Goal: Task Accomplishment & Management: Use online tool/utility

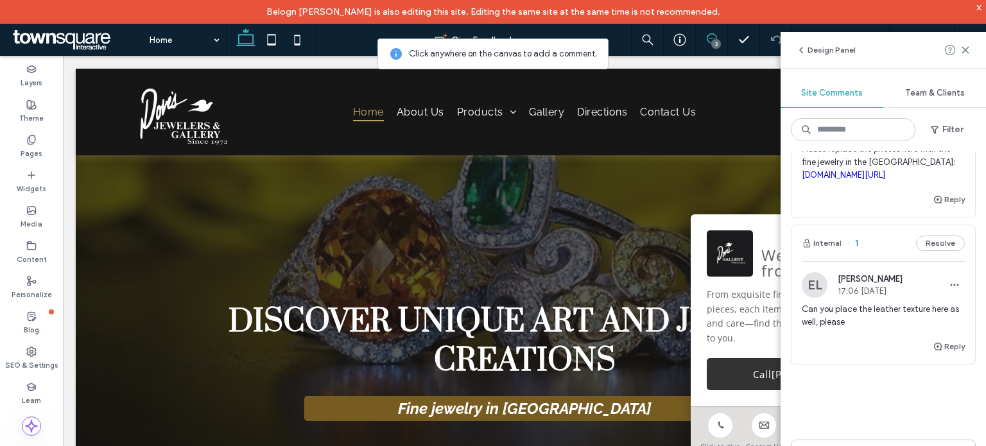
scroll to position [128, 0]
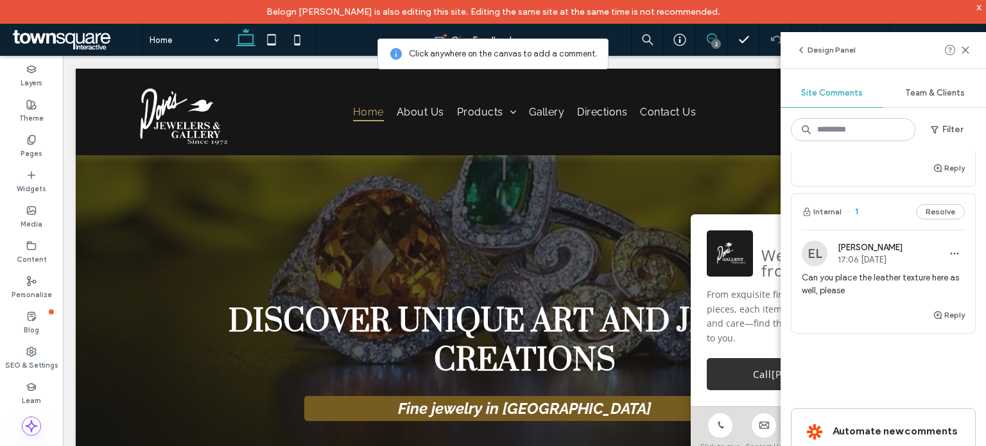
click at [846, 297] on span "Can you place the leather texture here as well, please" at bounding box center [883, 285] width 163 height 26
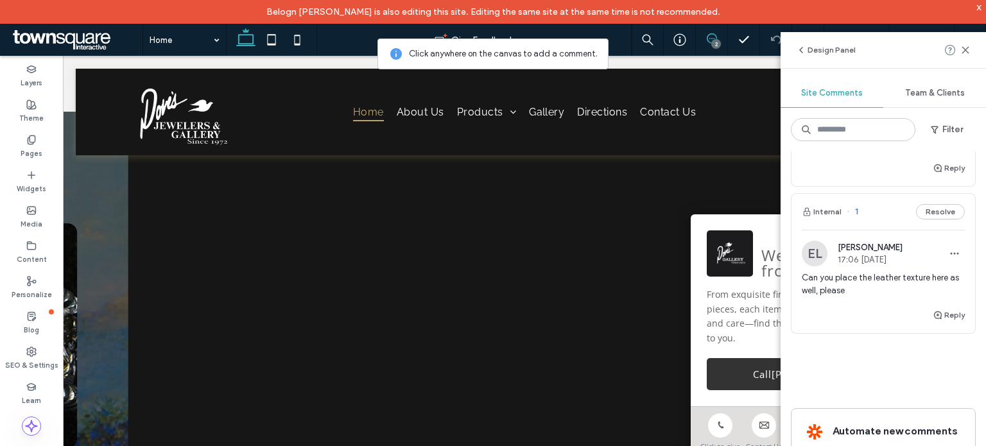
scroll to position [645, 0]
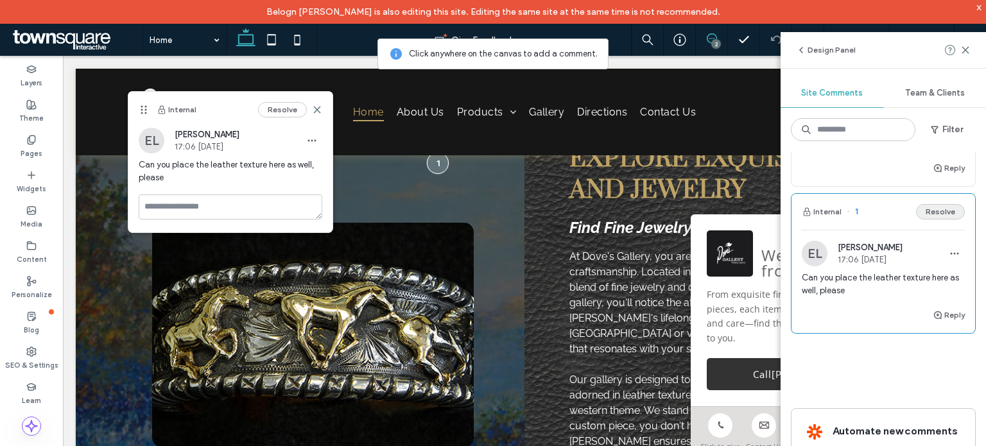
click at [941, 220] on button "Resolve" at bounding box center [940, 211] width 49 height 15
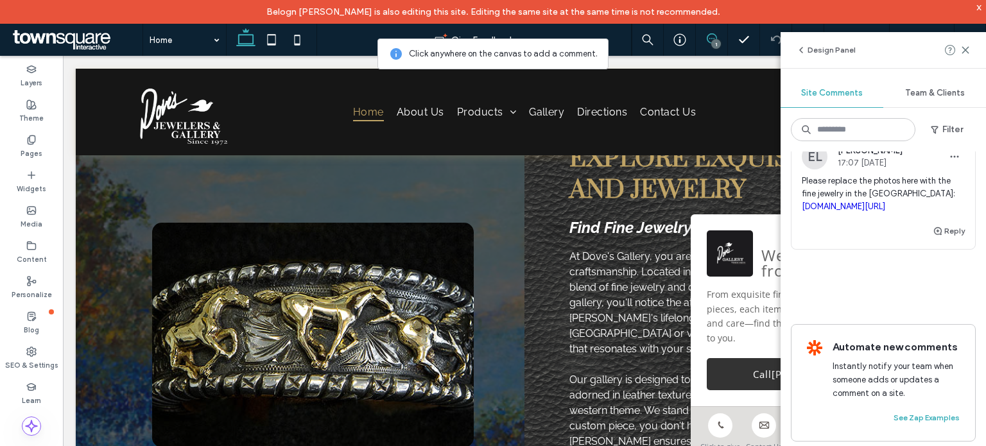
scroll to position [45, 0]
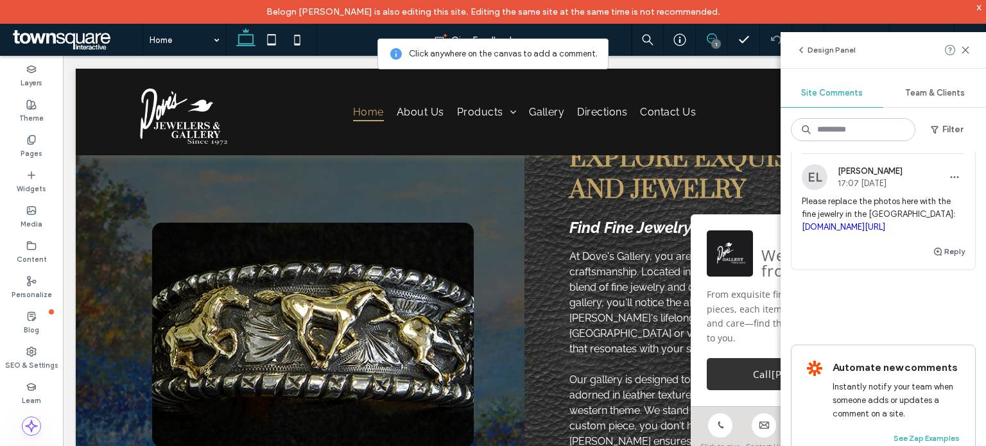
click at [915, 193] on div "EL [PERSON_NAME] 17:07 [DATE] Please replace the photos here with the fine jewe…" at bounding box center [883, 204] width 163 height 80
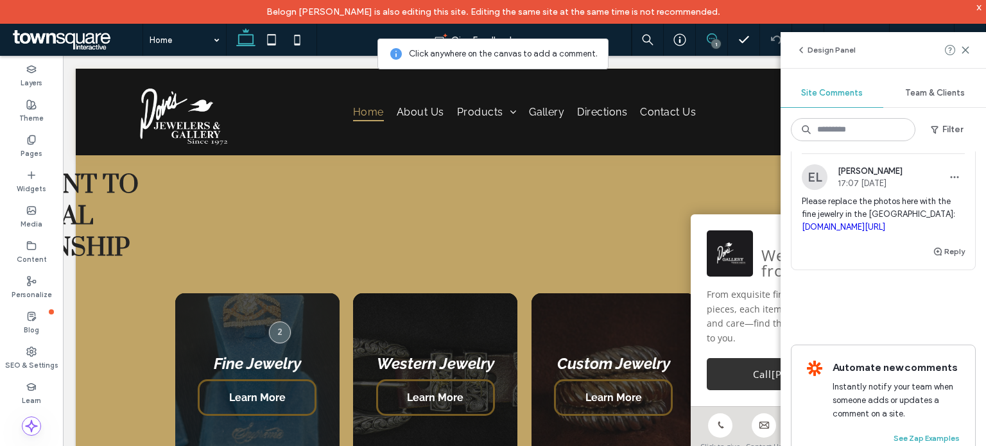
scroll to position [1128, 0]
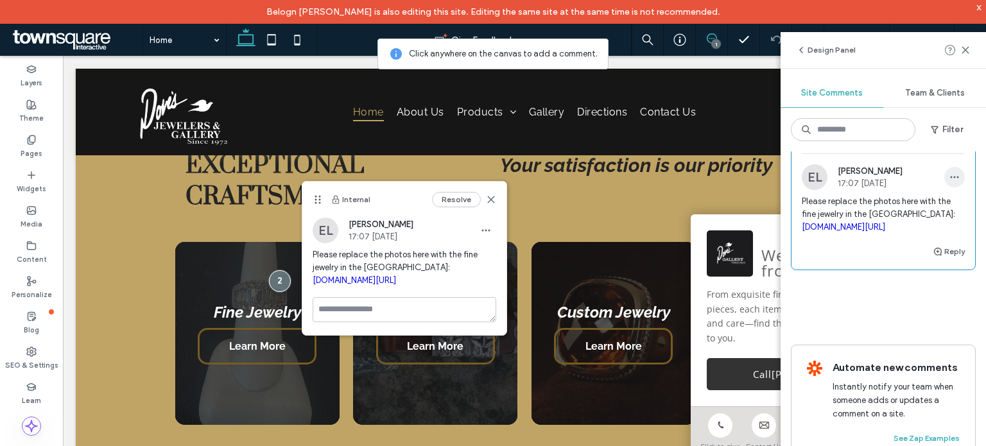
click at [951, 177] on use "button" at bounding box center [955, 178] width 8 height 2
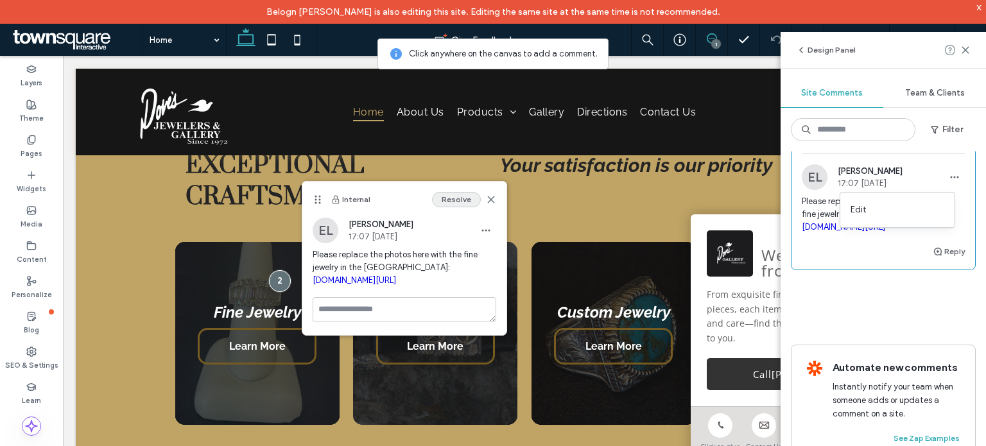
click at [445, 195] on button "Resolve" at bounding box center [456, 199] width 49 height 15
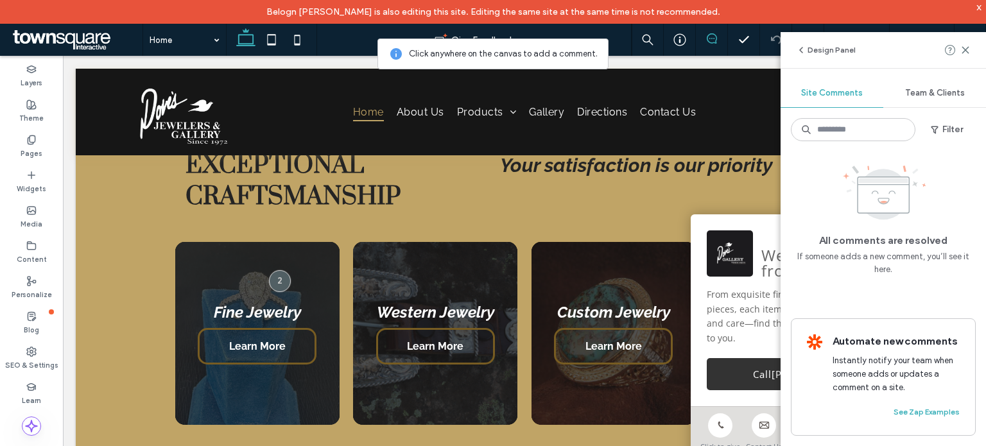
scroll to position [0, 0]
click at [965, 49] on use at bounding box center [966, 50] width 6 height 6
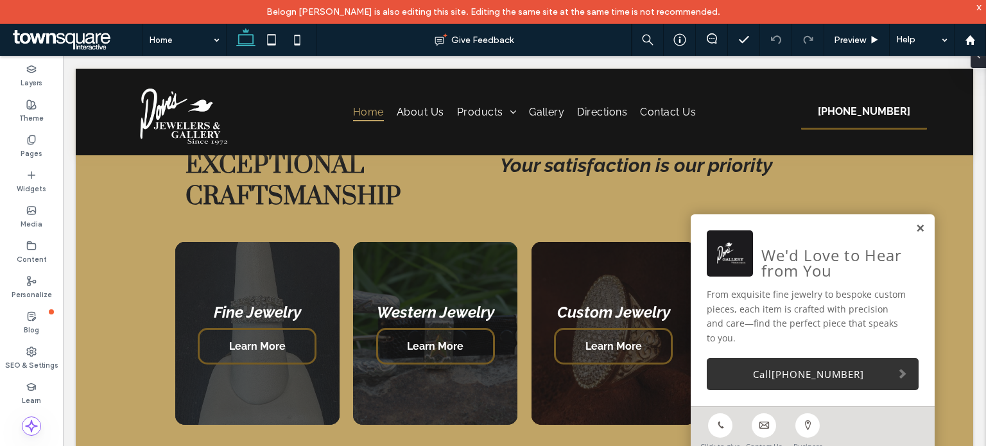
click at [916, 234] on link at bounding box center [921, 228] width 10 height 11
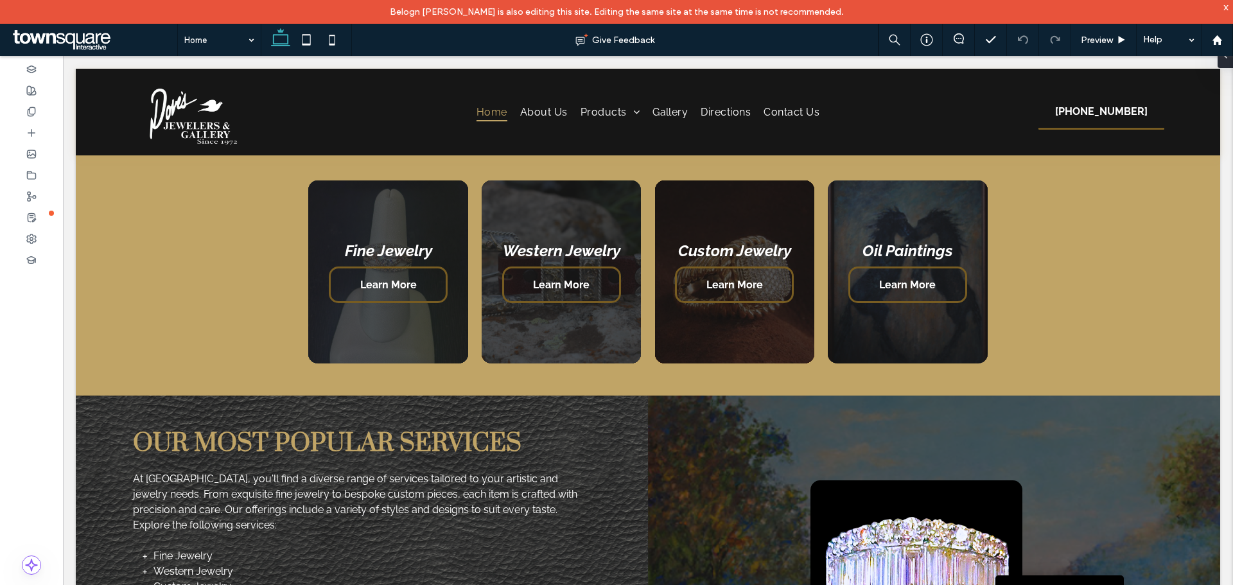
scroll to position [952, 0]
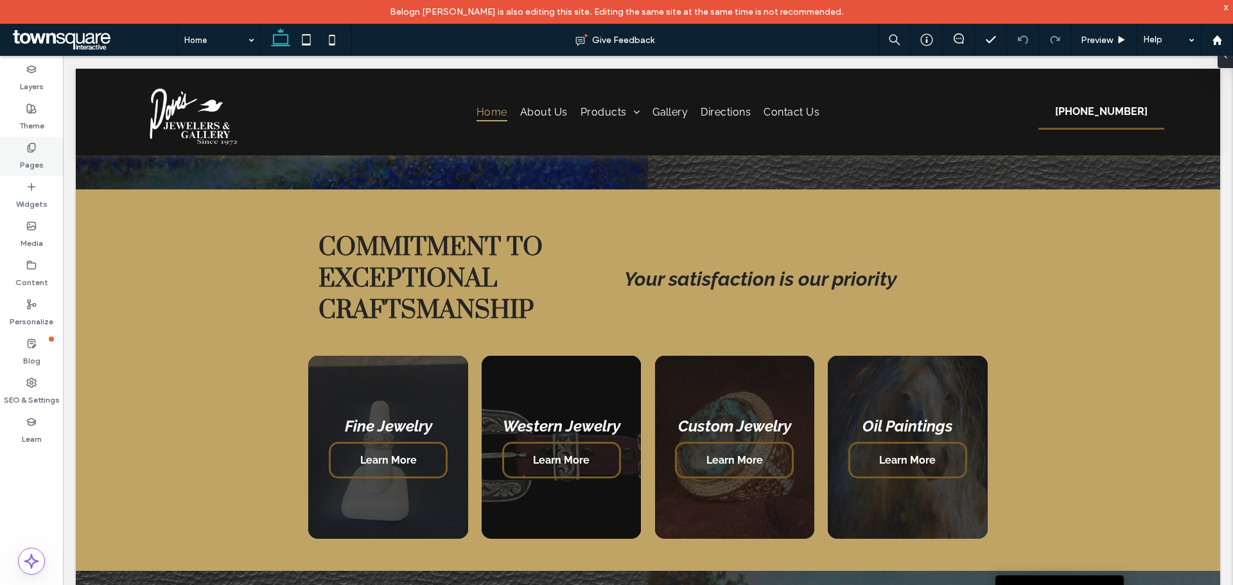
click at [34, 152] on icon at bounding box center [31, 148] width 10 height 10
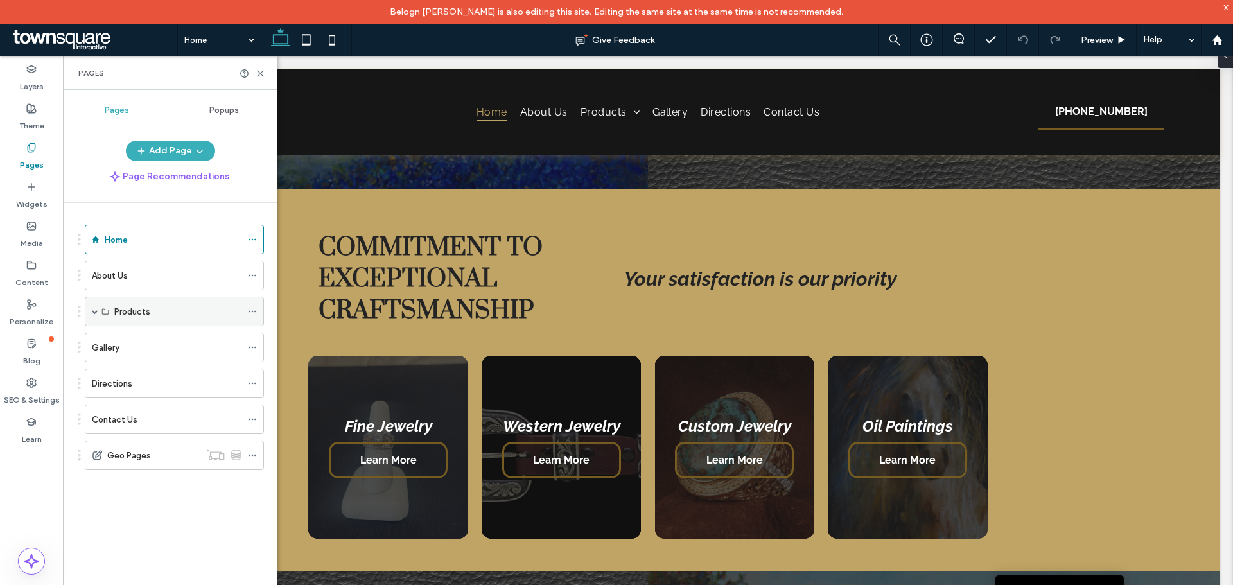
click at [91, 314] on div "Products" at bounding box center [174, 312] width 179 height 30
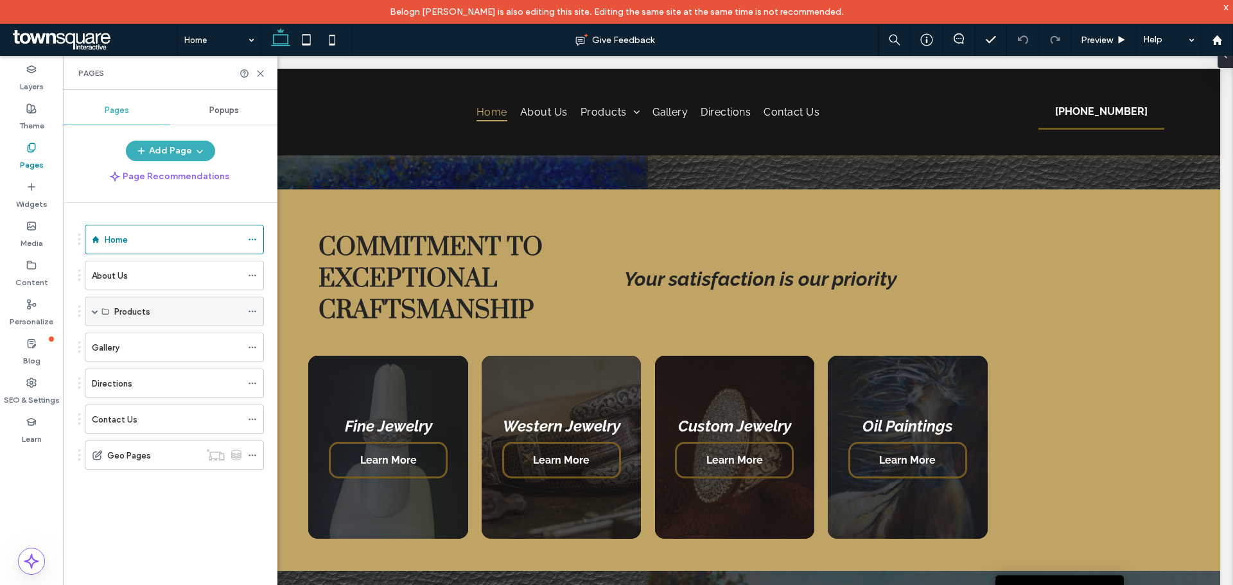
click at [94, 310] on span at bounding box center [95, 311] width 6 height 6
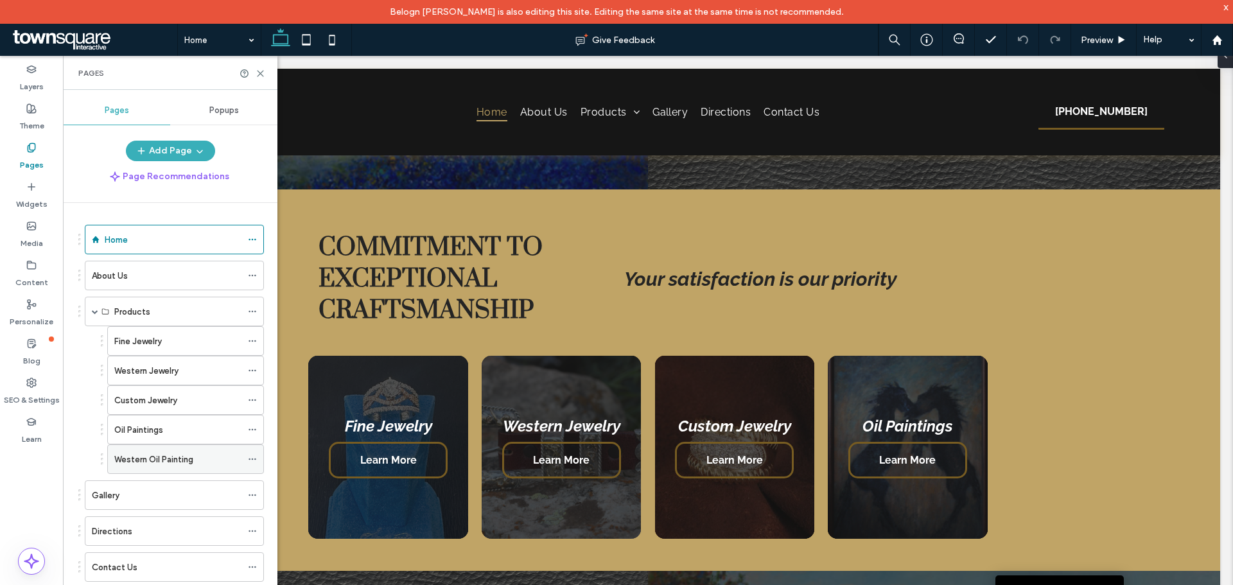
click at [133, 446] on label "Western Oil Painting" at bounding box center [153, 459] width 79 height 22
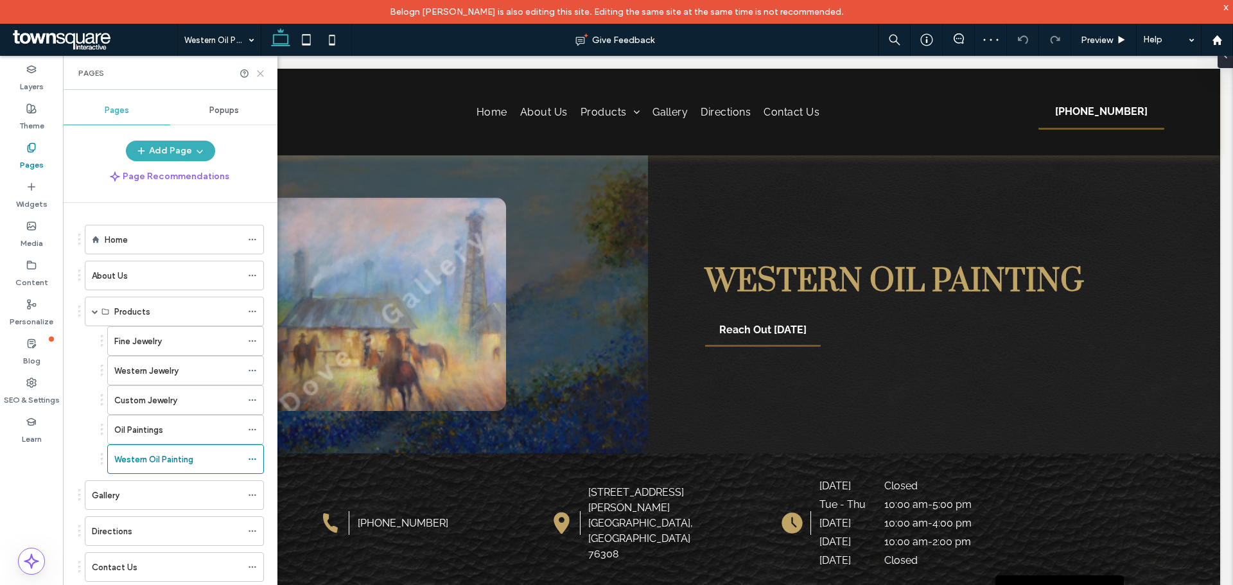
click at [258, 77] on icon at bounding box center [261, 74] width 10 height 10
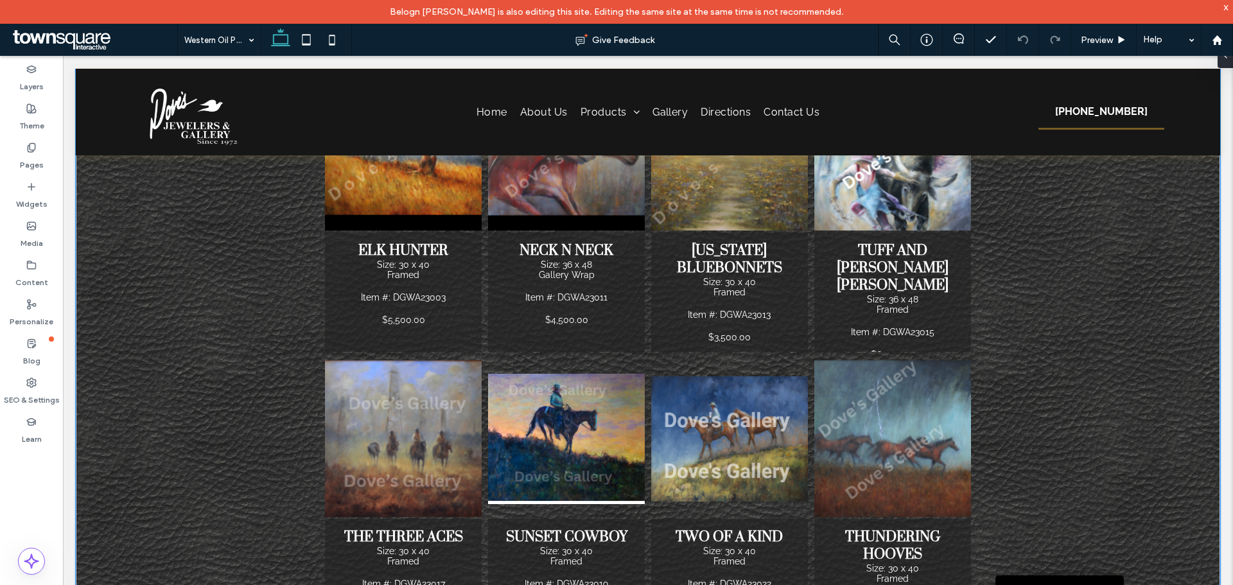
scroll to position [899, 0]
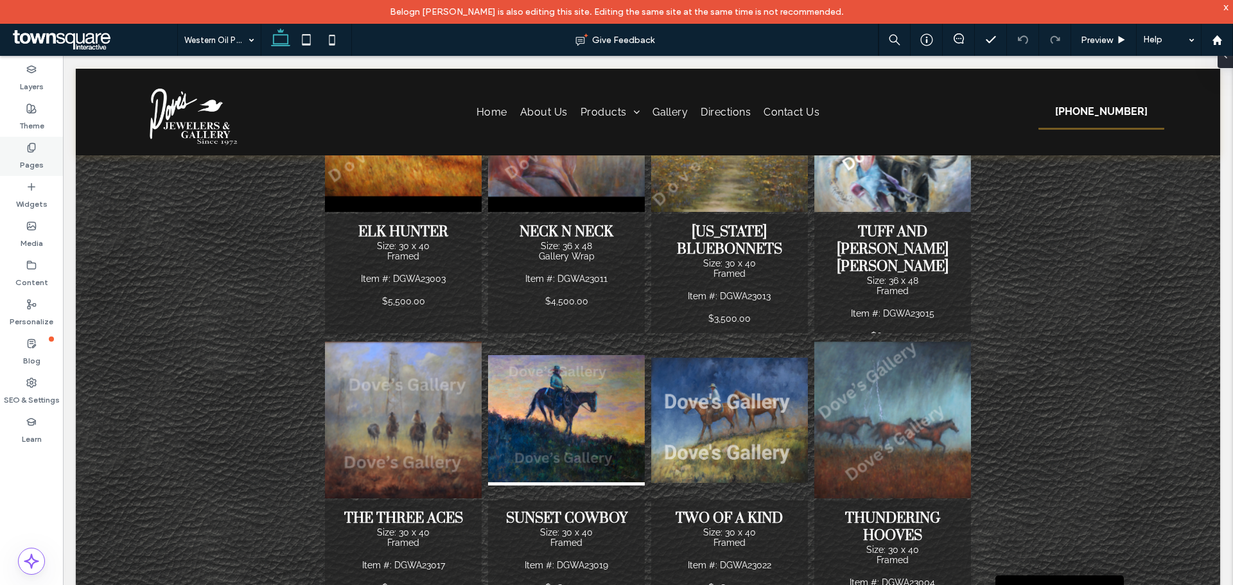
click at [31, 155] on label "Pages" at bounding box center [32, 162] width 24 height 18
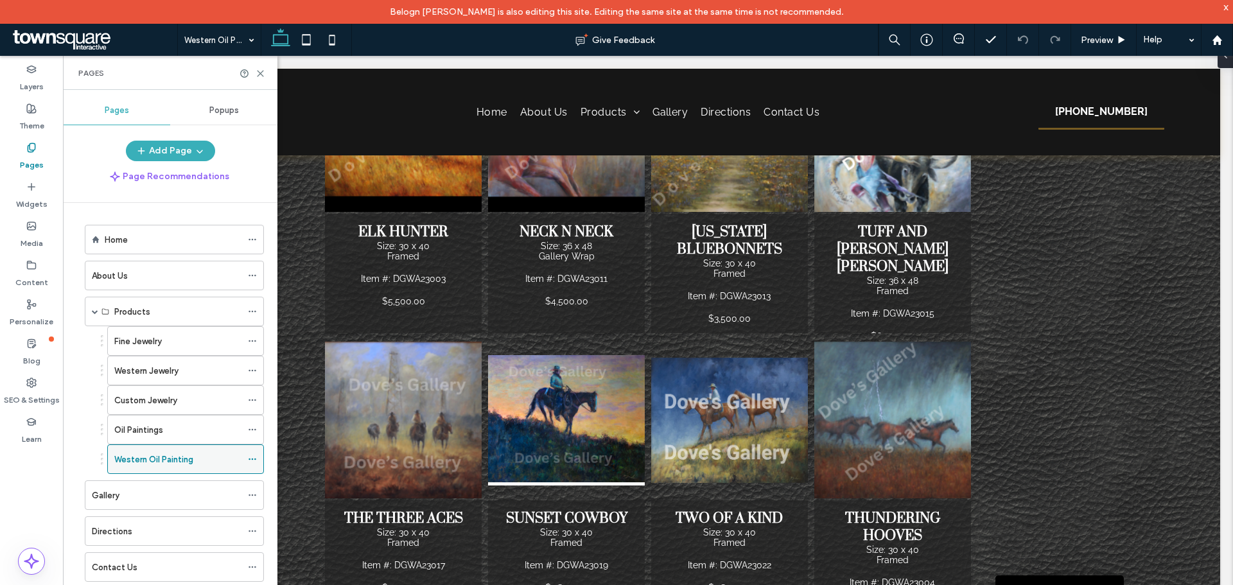
click at [252, 446] on icon at bounding box center [252, 459] width 9 height 9
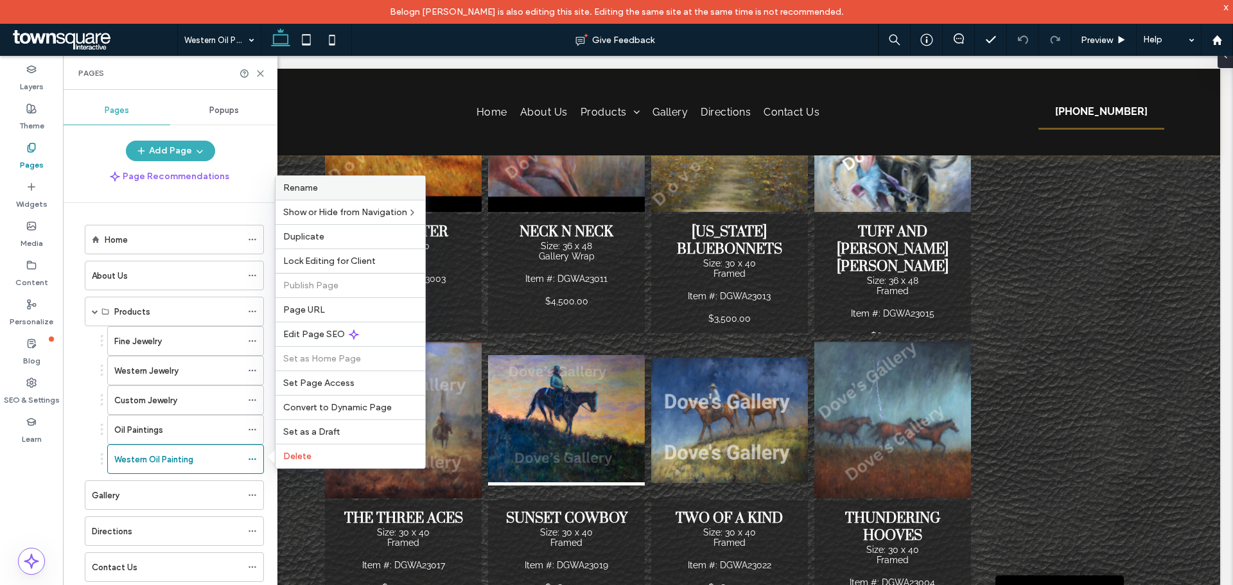
click at [327, 188] on label "Rename" at bounding box center [350, 187] width 134 height 11
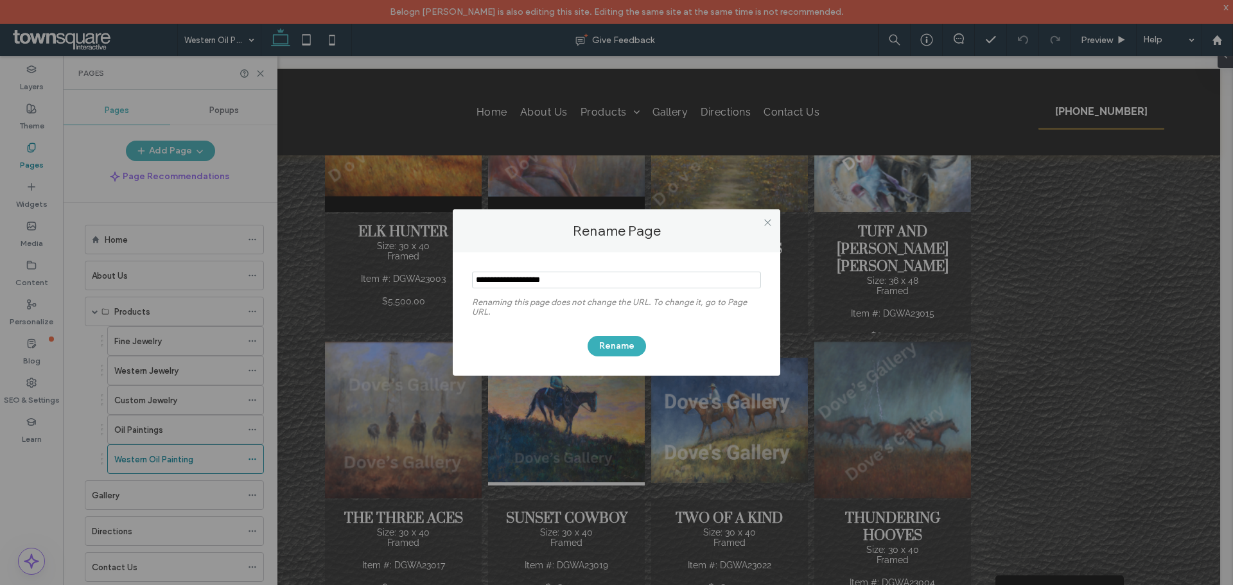
drag, startPoint x: 506, startPoint y: 286, endPoint x: 460, endPoint y: 286, distance: 45.6
click at [460, 286] on div "Renaming this page does not change the URL. To change it, go to Page URL. Rename" at bounding box center [617, 313] width 328 height 123
click at [575, 280] on input "notEmpty" at bounding box center [616, 280] width 289 height 17
type input "**********"
click at [615, 345] on button "Rename" at bounding box center [617, 346] width 58 height 21
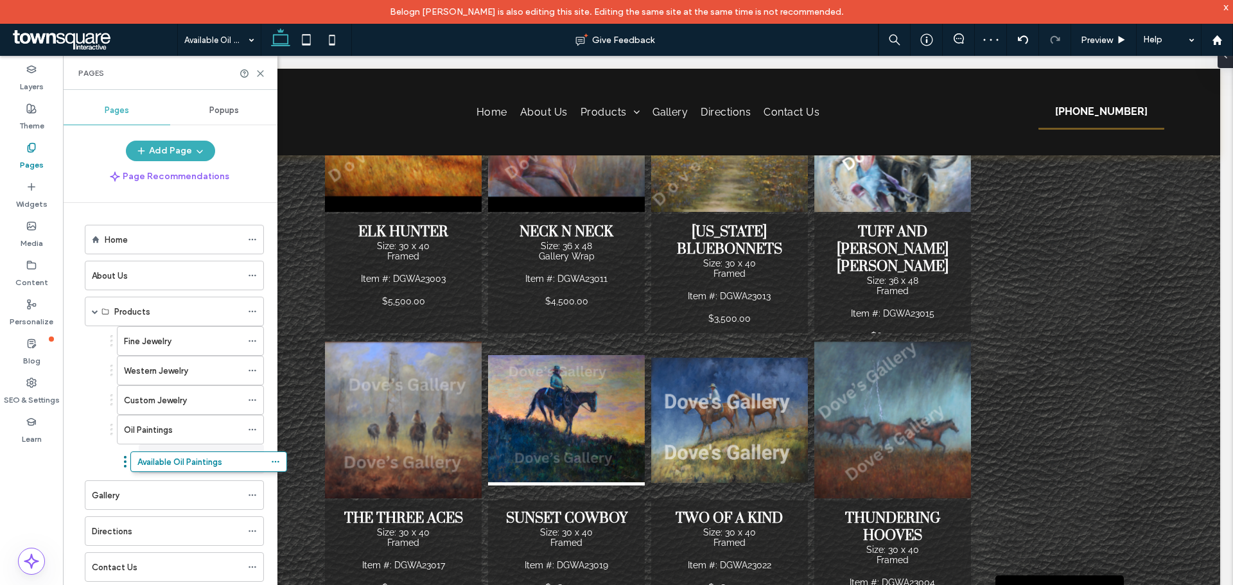
drag, startPoint x: 101, startPoint y: 458, endPoint x: 125, endPoint y: 459, distance: 23.1
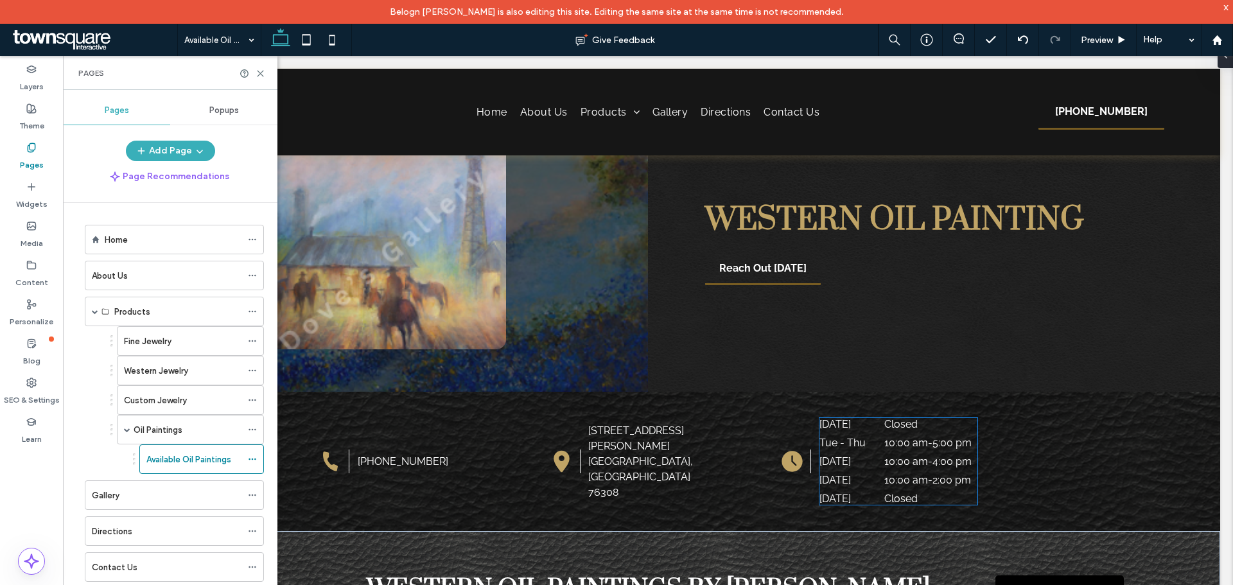
scroll to position [0, 0]
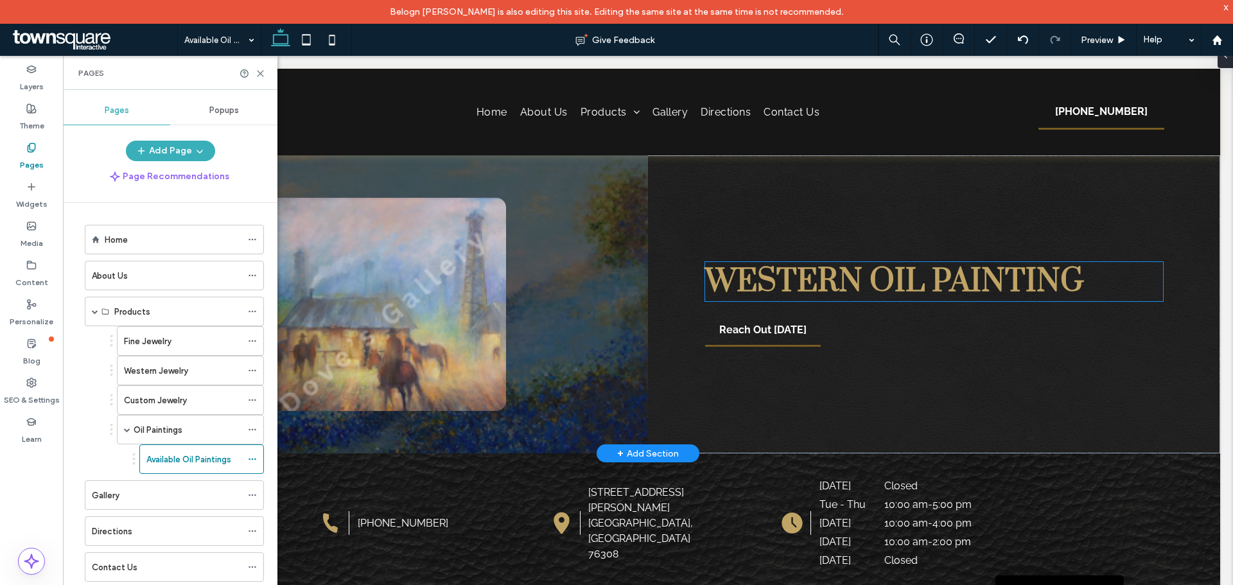
click at [819, 283] on span "Western Oil Painting" at bounding box center [894, 281] width 379 height 39
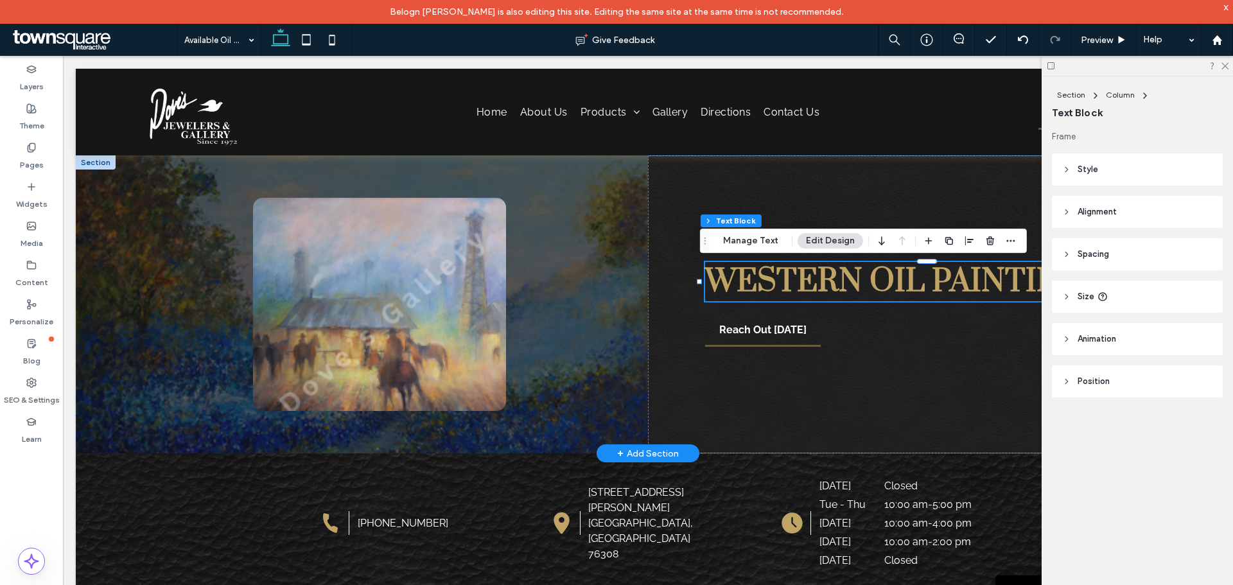
click at [817, 283] on span "Western Oil Painting" at bounding box center [894, 281] width 379 height 39
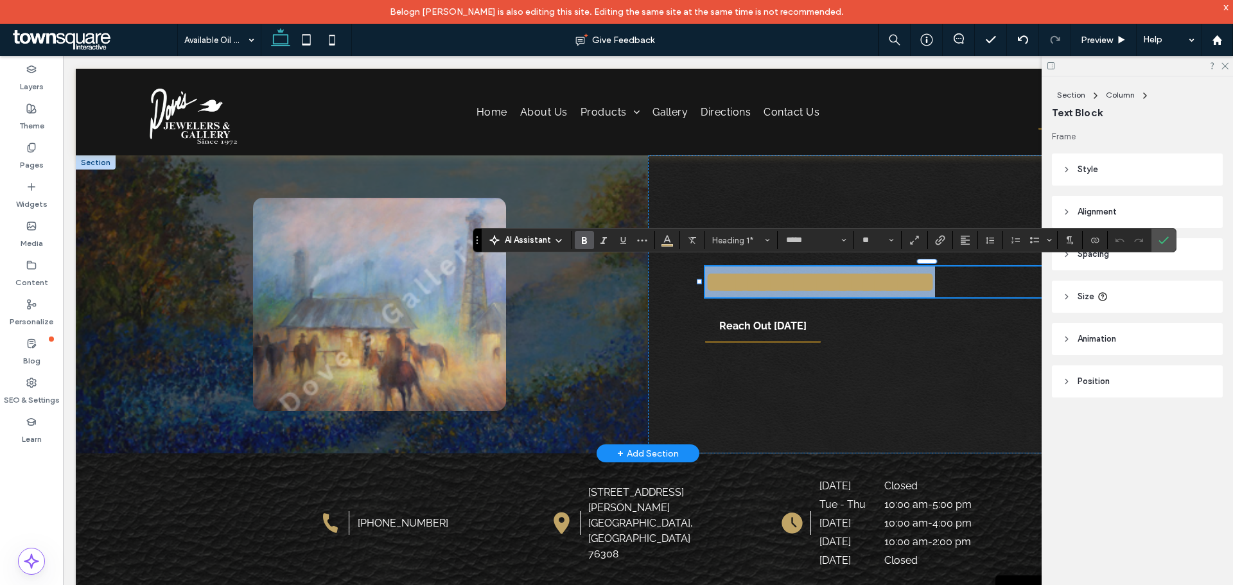
click at [817, 283] on span "**********" at bounding box center [820, 282] width 230 height 28
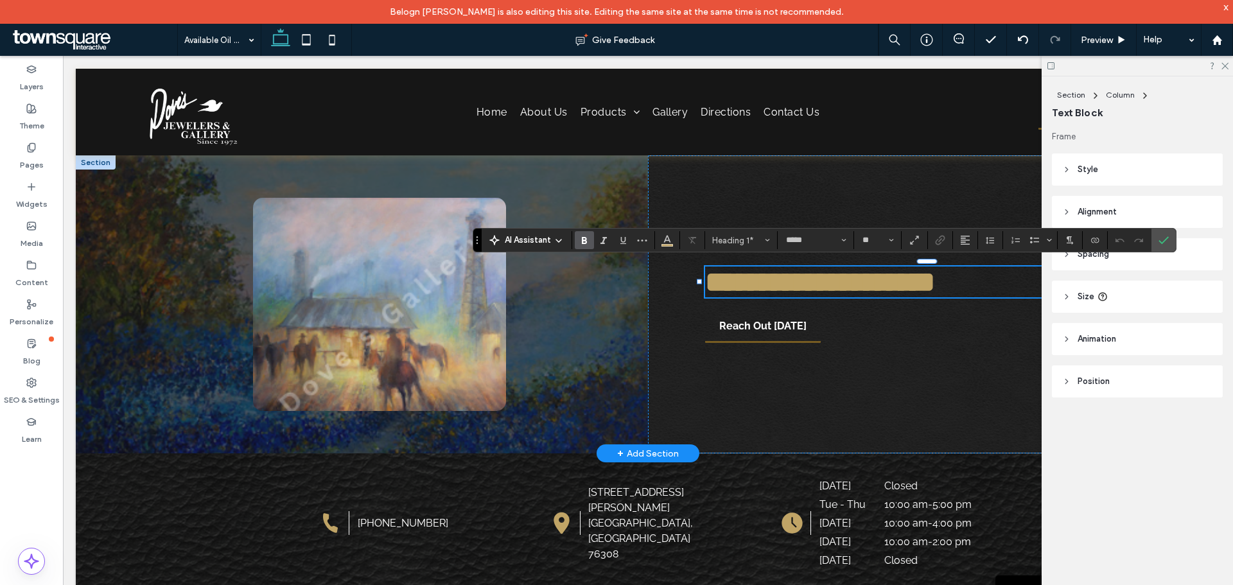
click at [857, 284] on span "**********" at bounding box center [820, 282] width 230 height 28
drag, startPoint x: 857, startPoint y: 284, endPoint x: 748, endPoint y: 291, distance: 109.4
click at [748, 291] on span "**********" at bounding box center [820, 282] width 230 height 28
click at [986, 240] on label "Confirm" at bounding box center [1163, 240] width 19 height 23
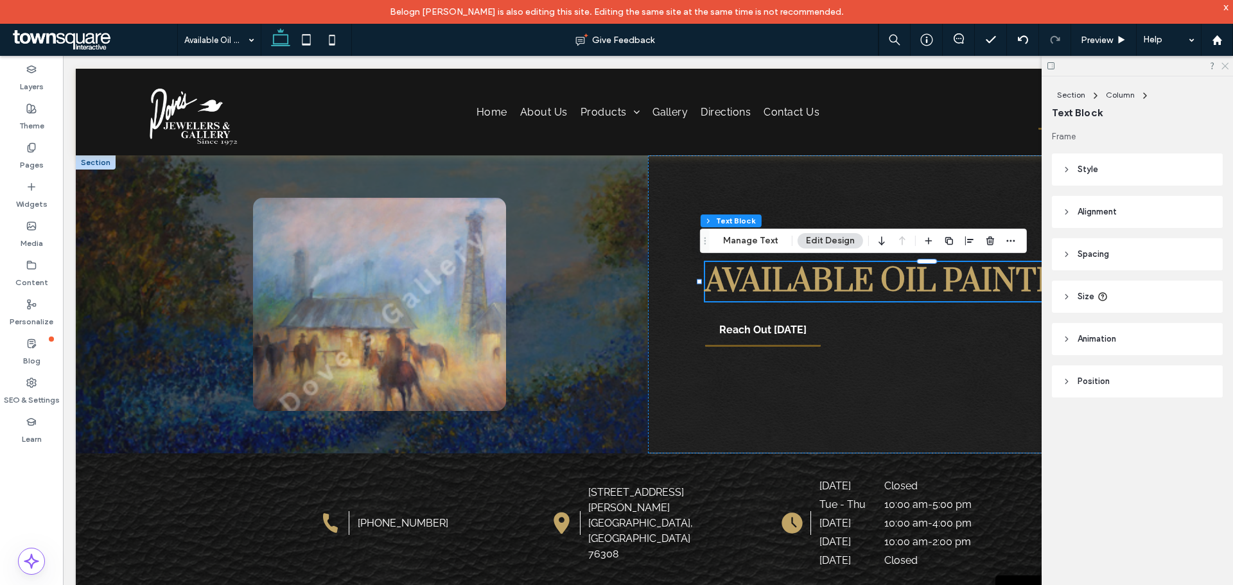
click at [986, 67] on icon at bounding box center [1224, 65] width 8 height 8
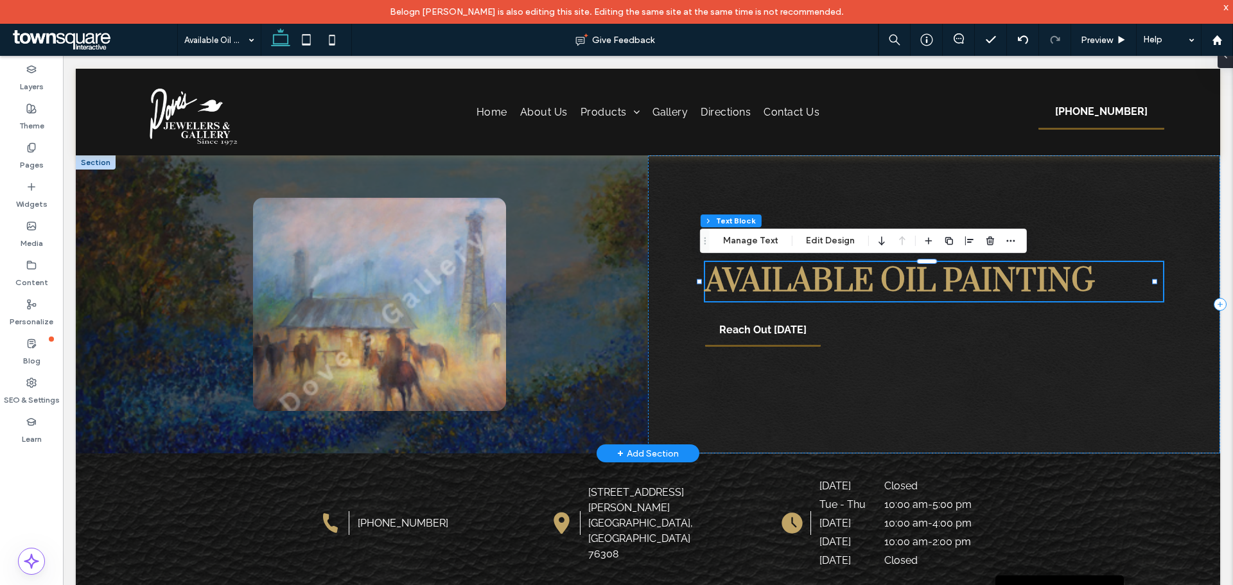
click at [986, 281] on h1 "Available Oil Painting" at bounding box center [934, 281] width 458 height 39
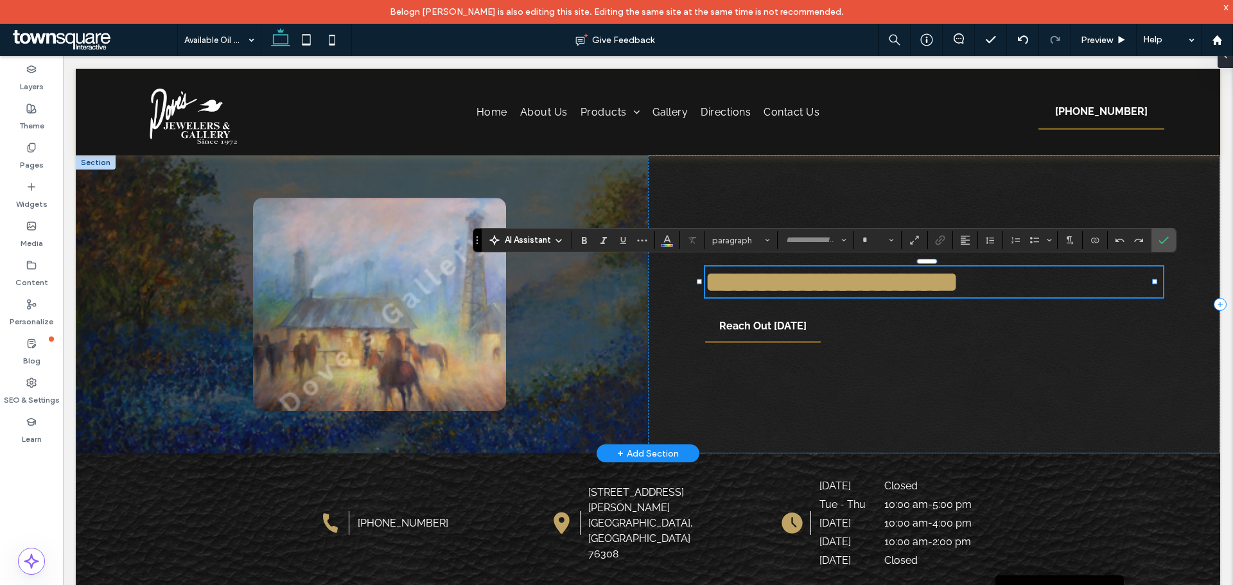
type input "*****"
type input "**"
click at [986, 281] on h1 "**********" at bounding box center [934, 282] width 458 height 31
click at [37, 204] on label "Widgets" at bounding box center [31, 201] width 31 height 18
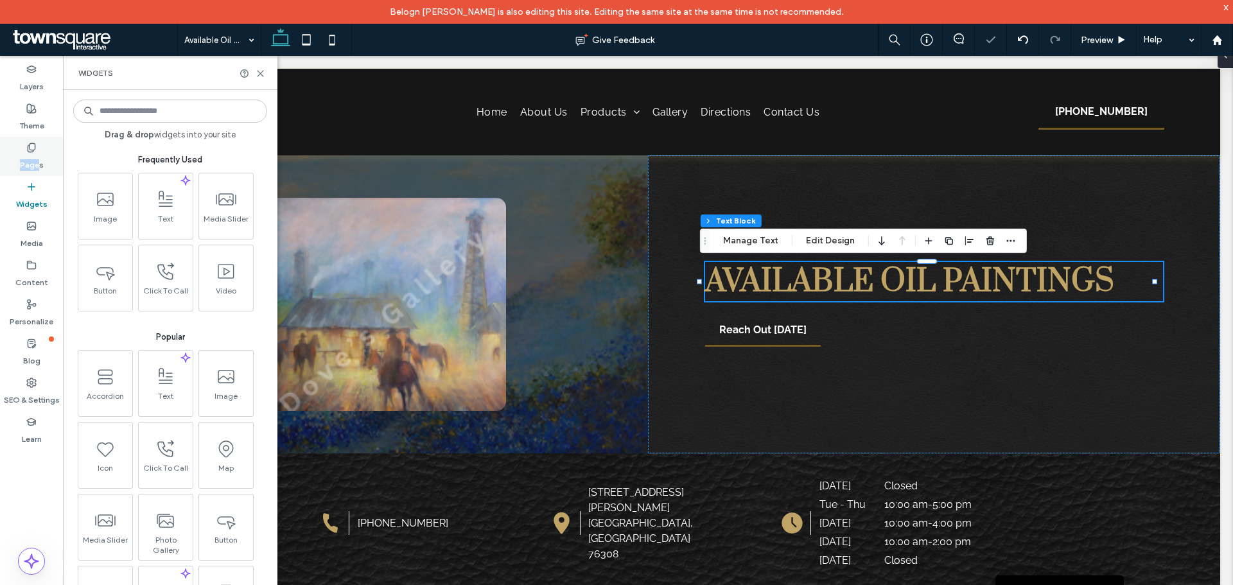
click at [37, 152] on div "Pages" at bounding box center [31, 156] width 63 height 39
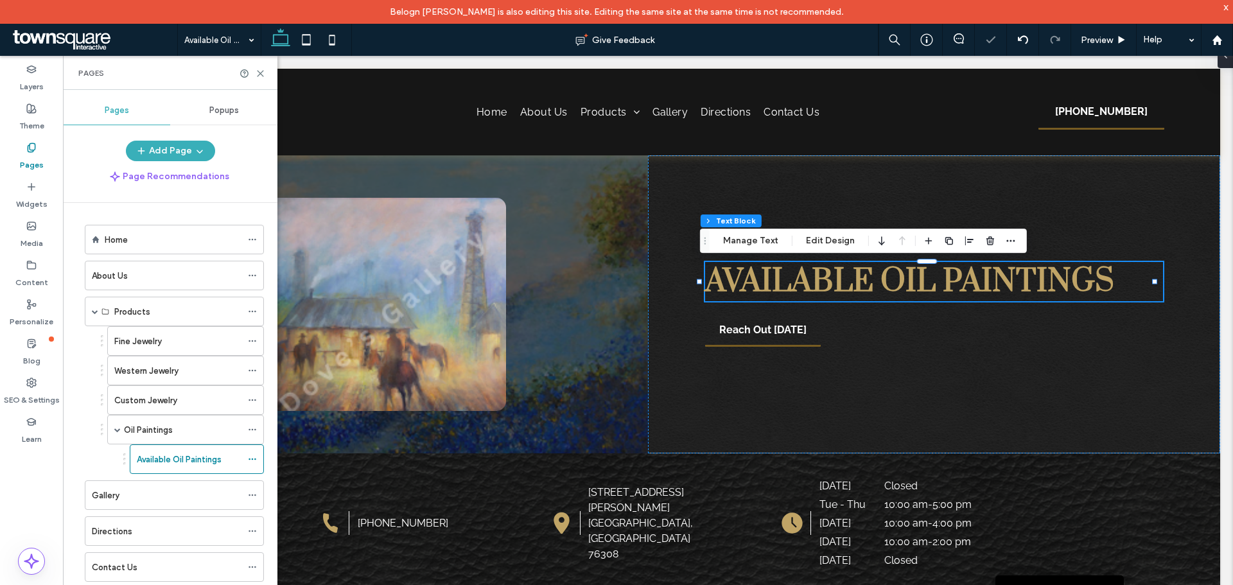
click at [31, 150] on icon at bounding box center [31, 148] width 10 height 10
click at [259, 73] on icon at bounding box center [261, 74] width 10 height 10
